Goal: Go to known website: Go to known website

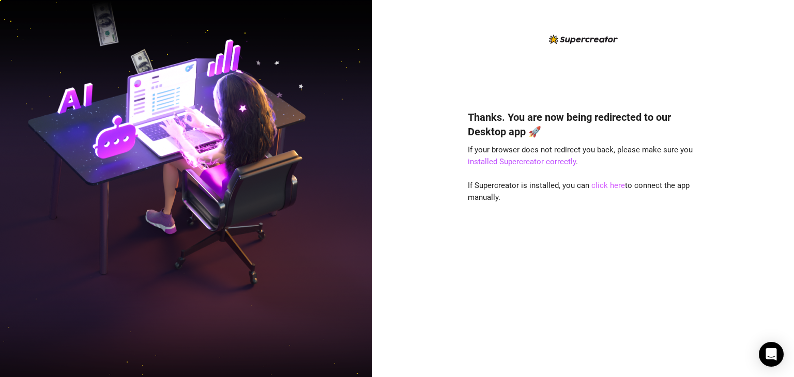
click at [599, 184] on link "click here" at bounding box center [608, 185] width 34 height 9
click at [608, 188] on link "click here" at bounding box center [608, 185] width 34 height 9
